Goal: Navigation & Orientation: Find specific page/section

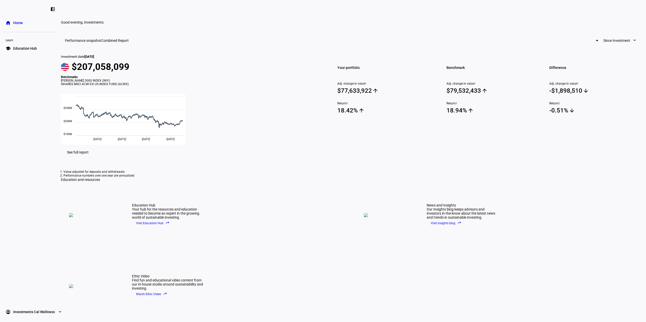
click at [603, 46] on span "Since Investment" at bounding box center [616, 41] width 27 height 10
click at [473, 65] on div at bounding box center [323, 161] width 646 height 322
click at [603, 46] on span "Since Investment" at bounding box center [616, 41] width 27 height 10
click at [477, 75] on div "Month to Date" at bounding box center [474, 77] width 42 height 4
click at [607, 46] on span "Month to Date" at bounding box center [618, 41] width 23 height 10
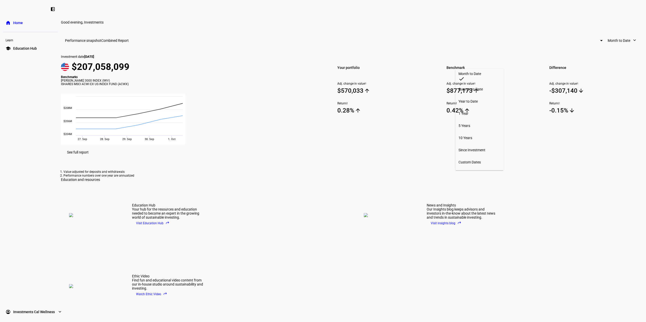
click at [466, 148] on div "Since Investment" at bounding box center [479, 150] width 42 height 4
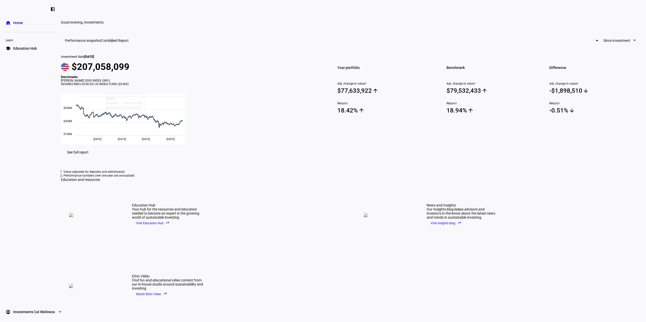
click at [129, 43] on span "Combined Report" at bounding box center [114, 41] width 27 height 4
click at [348, 50] on div at bounding box center [323, 161] width 646 height 322
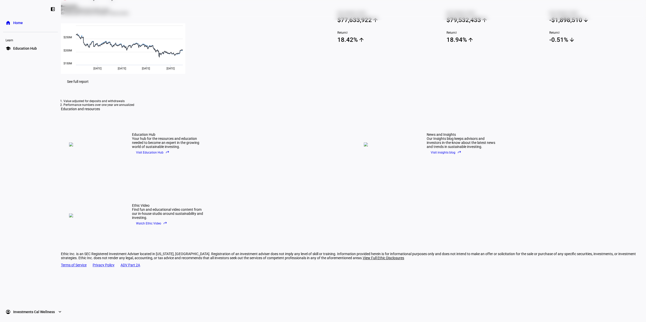
click at [25, 47] on span "Education Hub" at bounding box center [25, 48] width 24 height 5
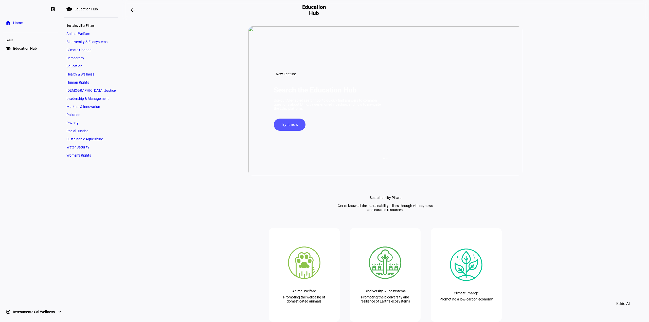
click at [19, 24] on span "Home" at bounding box center [18, 22] width 10 height 5
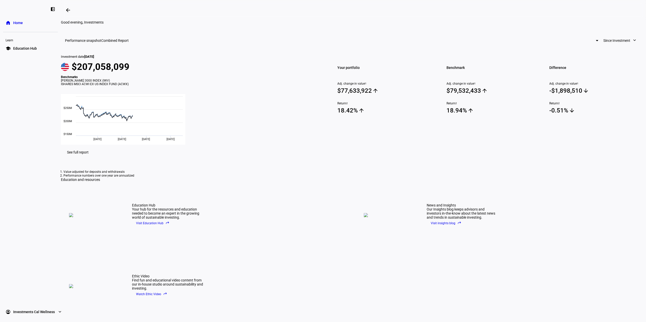
click at [51, 9] on eth-mat-symbol "left_panel_close" at bounding box center [52, 9] width 5 height 5
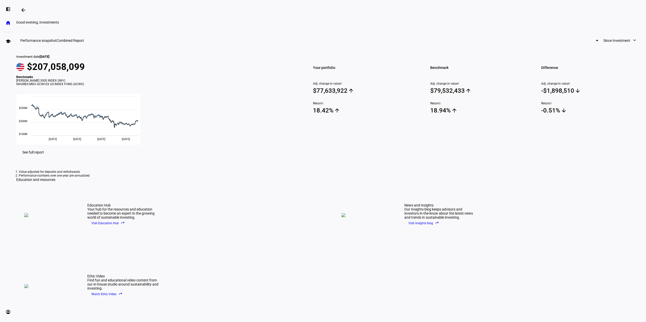
click at [11, 11] on div "left_panel_open" at bounding box center [8, 9] width 10 height 10
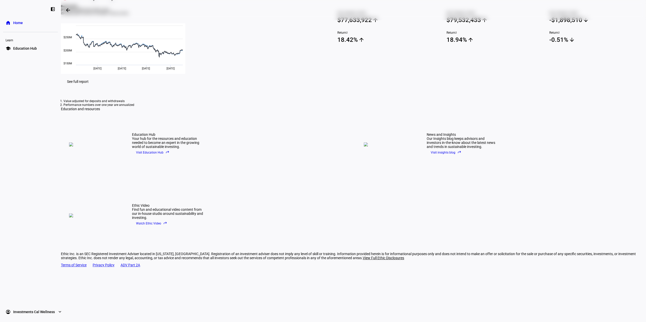
scroll to position [107, 0]
